Goal: Find specific page/section: Find specific page/section

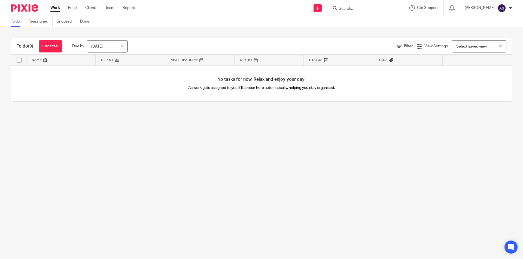
click at [359, 13] on div at bounding box center [365, 8] width 76 height 16
click at [364, 8] on input "Search" at bounding box center [362, 9] width 49 height 5
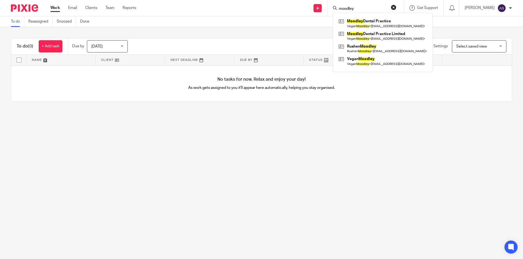
click at [378, 10] on input "moodley" at bounding box center [362, 9] width 49 height 5
drag, startPoint x: 378, startPoint y: 10, endPoint x: 385, endPoint y: 6, distance: 7.9
click at [382, 9] on input "moodley" at bounding box center [362, 9] width 49 height 5
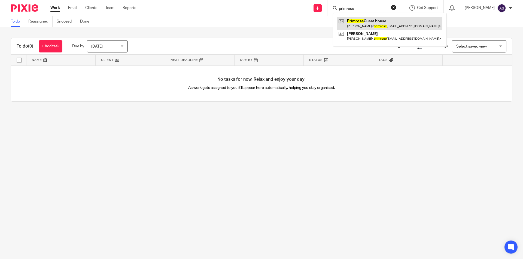
type input "primrose"
